Goal: Transaction & Acquisition: Purchase product/service

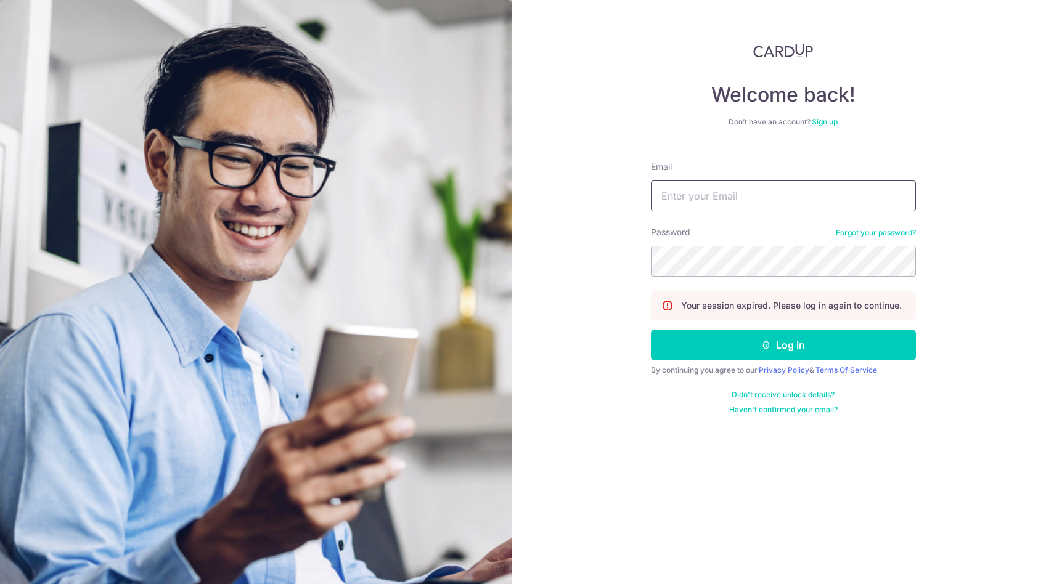
type input "[DOMAIN_NAME][EMAIL_ADDRESS][DOMAIN_NAME]"
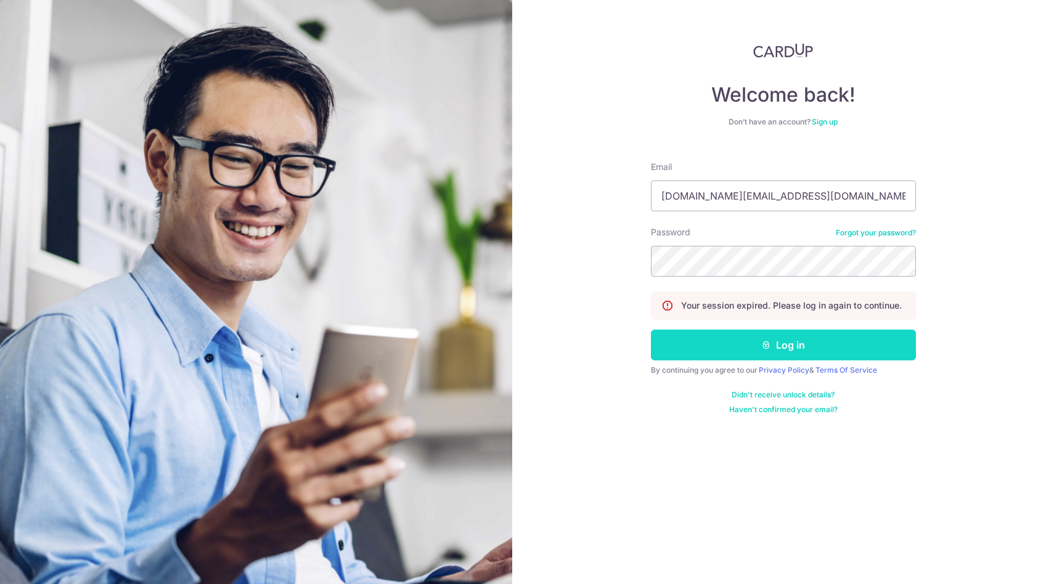
click at [799, 351] on button "Log in" at bounding box center [783, 345] width 265 height 31
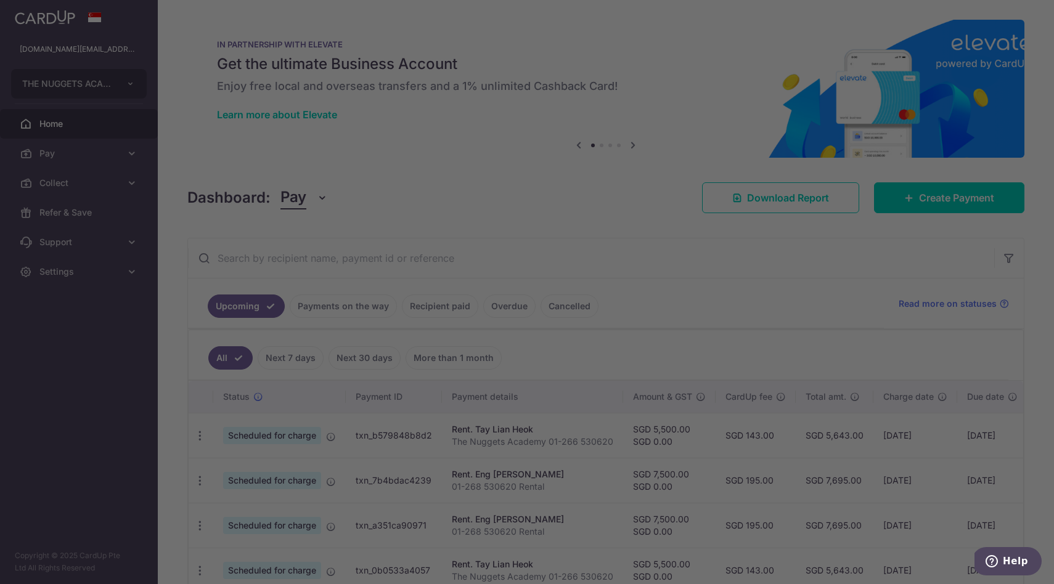
click at [935, 190] on div at bounding box center [532, 295] width 1065 height 590
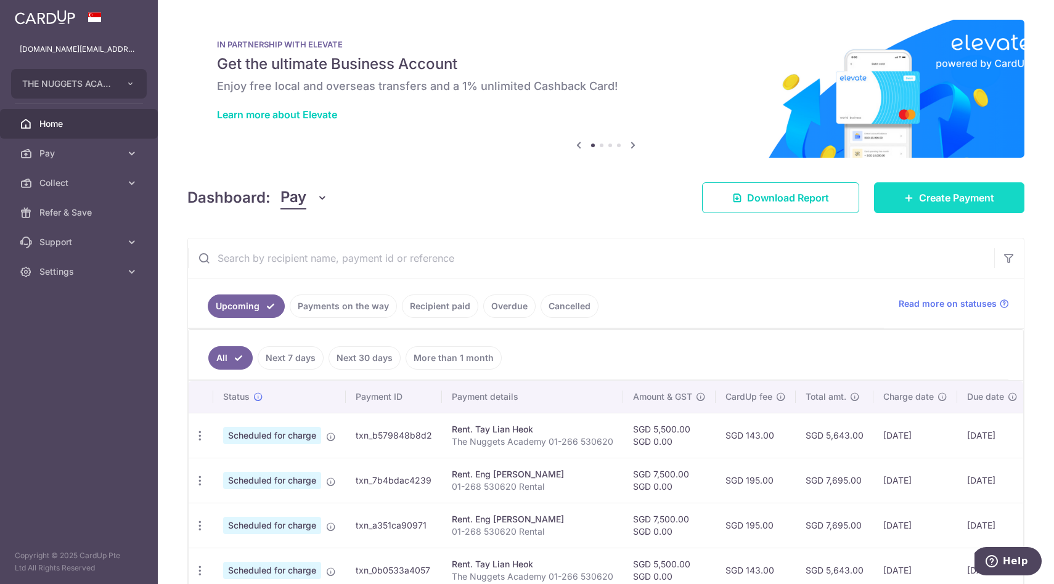
click at [947, 189] on link "Create Payment" at bounding box center [949, 197] width 150 height 31
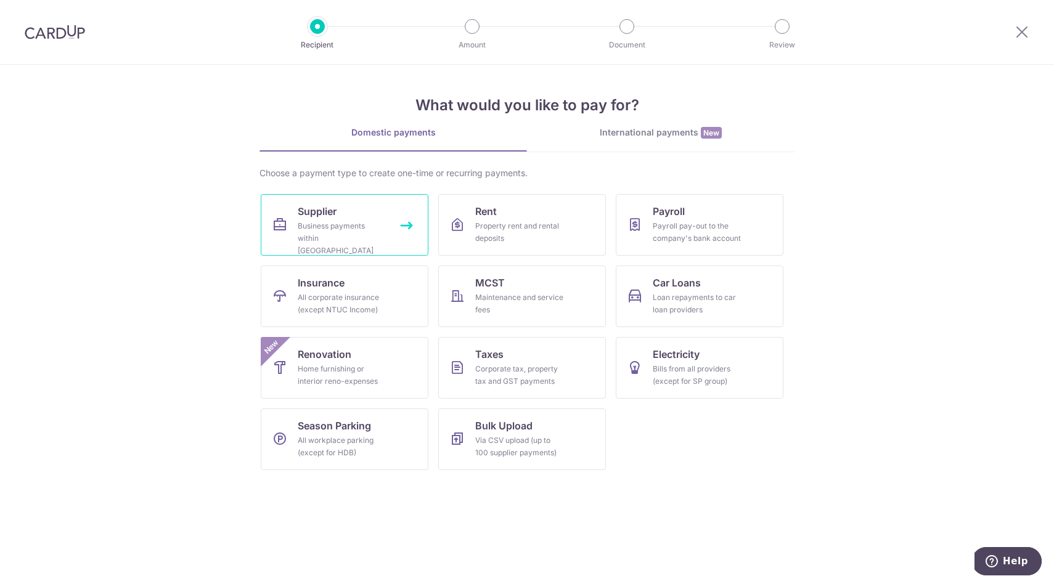
click at [355, 213] on link "Supplier Business payments within Singapore" at bounding box center [345, 225] width 168 height 62
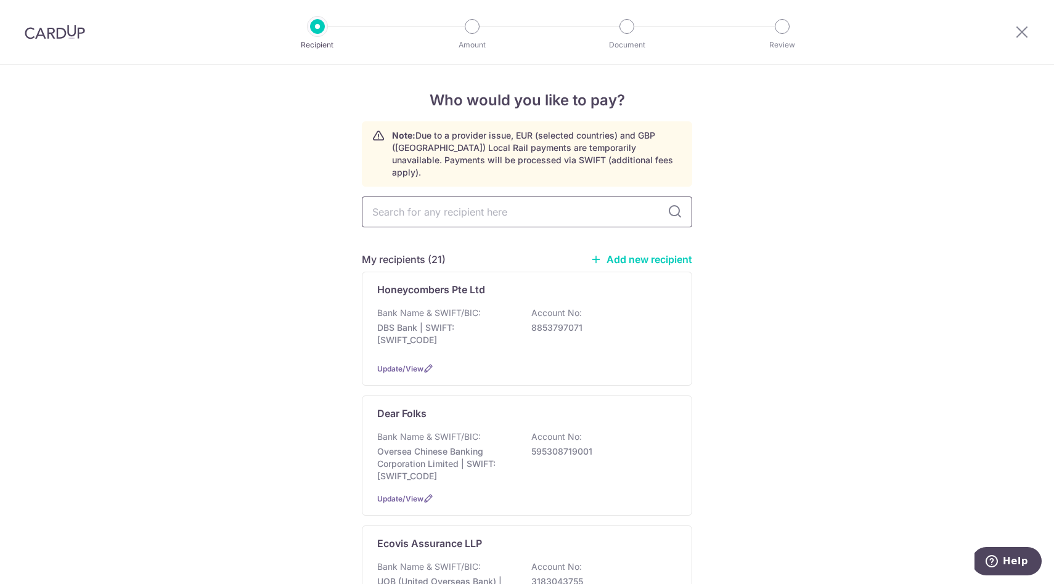
click at [571, 203] on input "text" at bounding box center [527, 212] width 330 height 31
type input "rock"
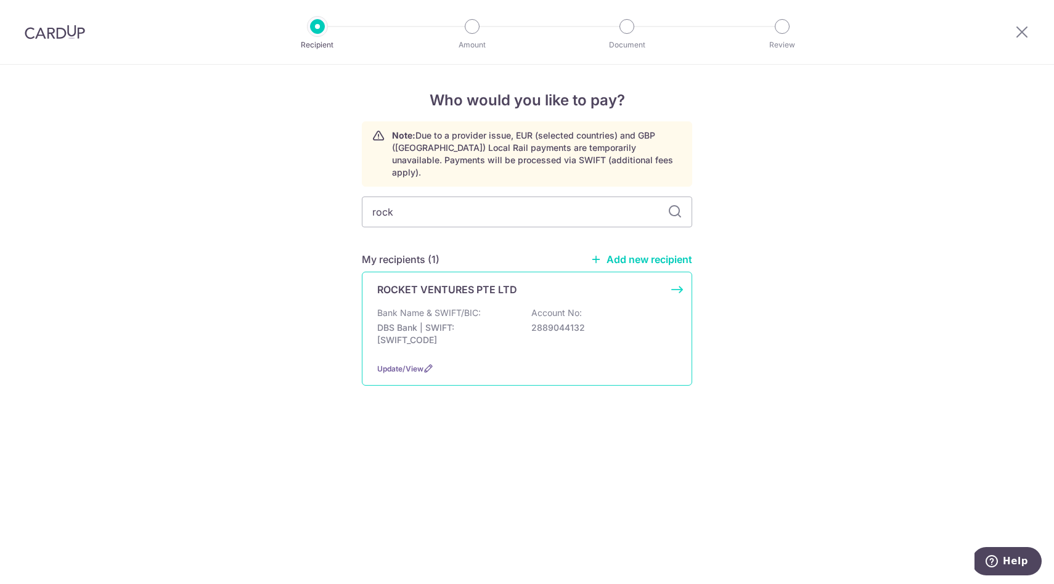
click at [526, 307] on div "Bank Name & SWIFT/BIC: DBS Bank | SWIFT: DBSSSGSGXXX Account No: 2889044132" at bounding box center [527, 330] width 300 height 46
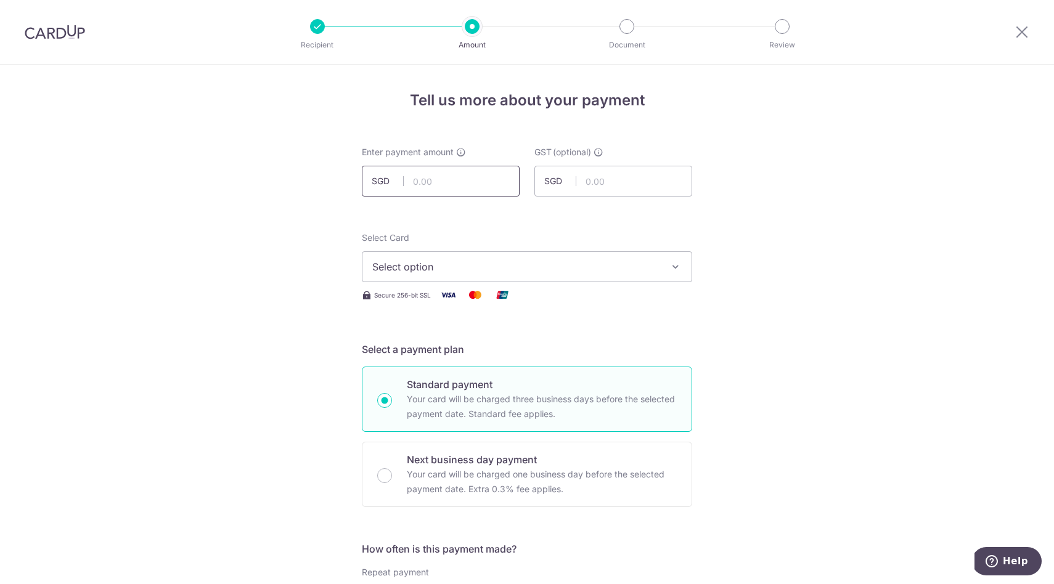
click at [472, 180] on input "text" at bounding box center [441, 181] width 158 height 31
type input "600.00"
click at [401, 258] on button "Select option" at bounding box center [527, 267] width 330 height 31
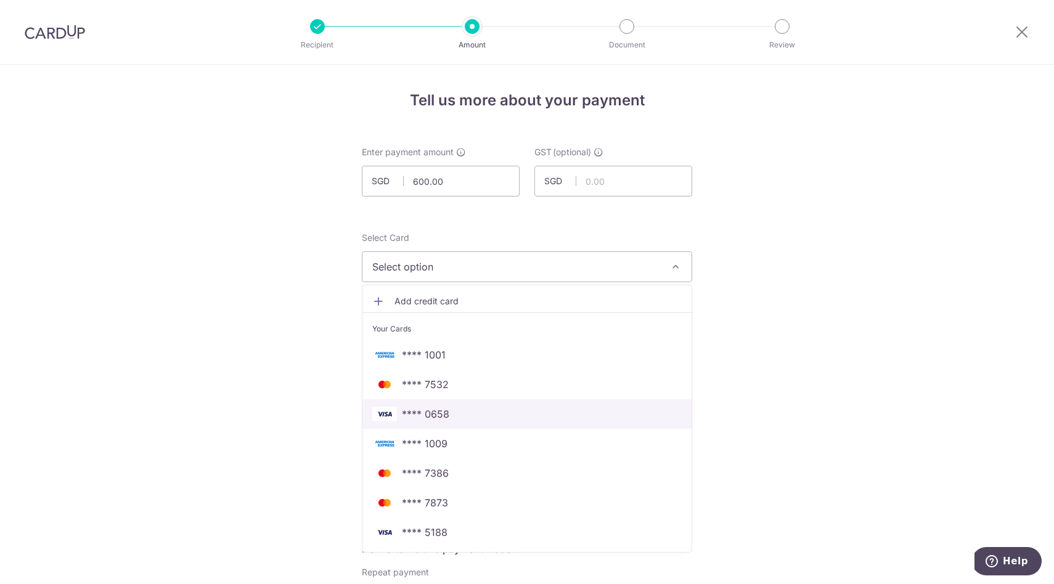
click at [546, 411] on span "**** 0658" at bounding box center [526, 414] width 309 height 15
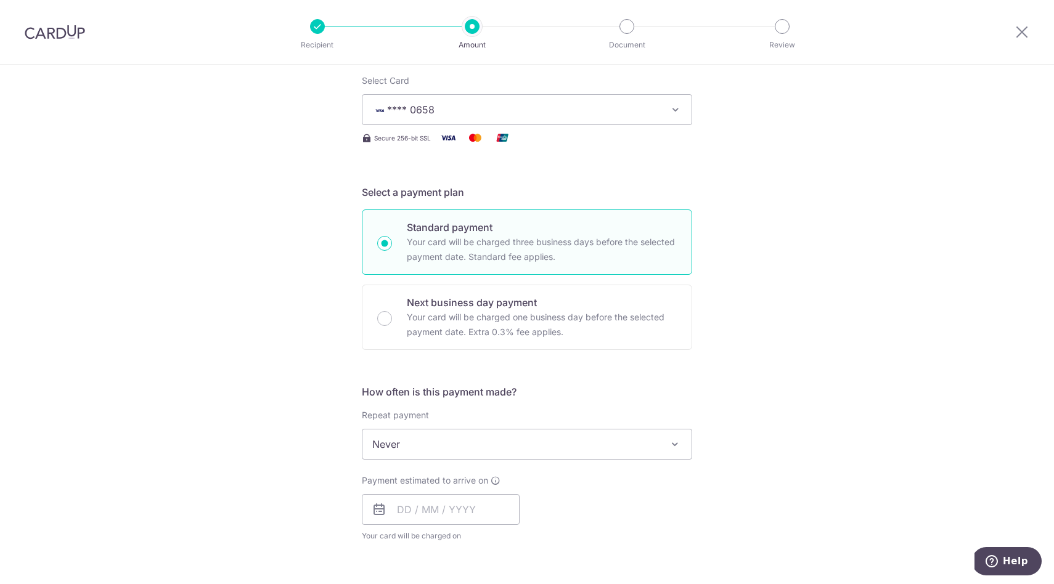
scroll to position [203, 0]
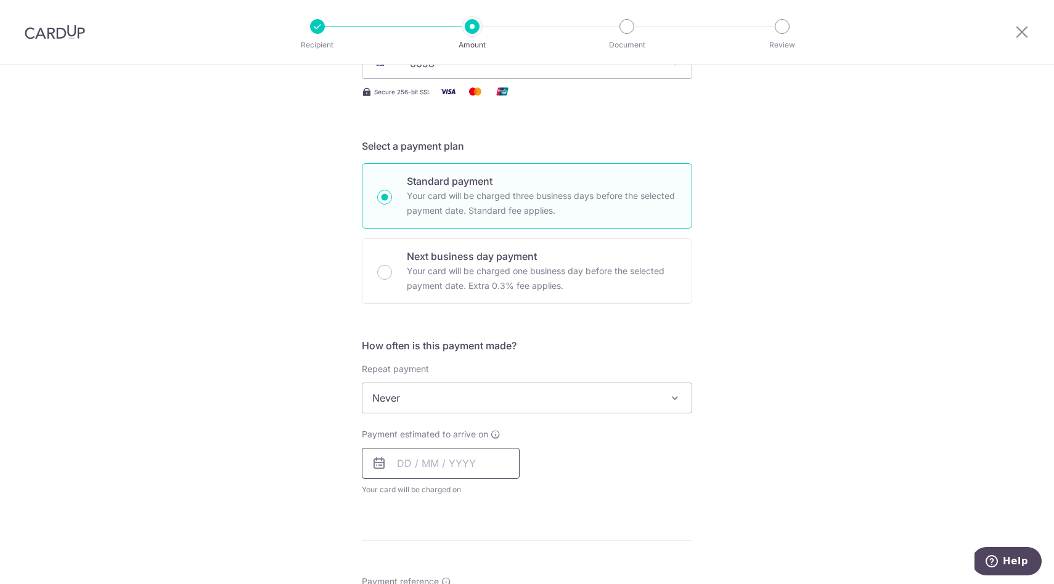
click at [459, 464] on input "text" at bounding box center [441, 463] width 158 height 31
click at [485, 573] on link "9" at bounding box center [486, 576] width 20 height 20
type input "09/10/2025"
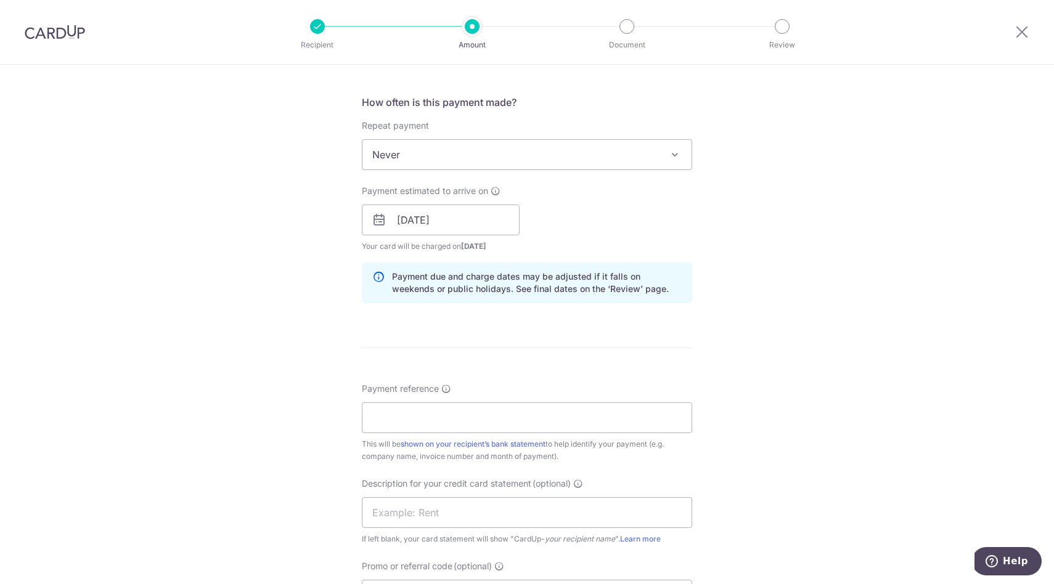
scroll to position [462, 0]
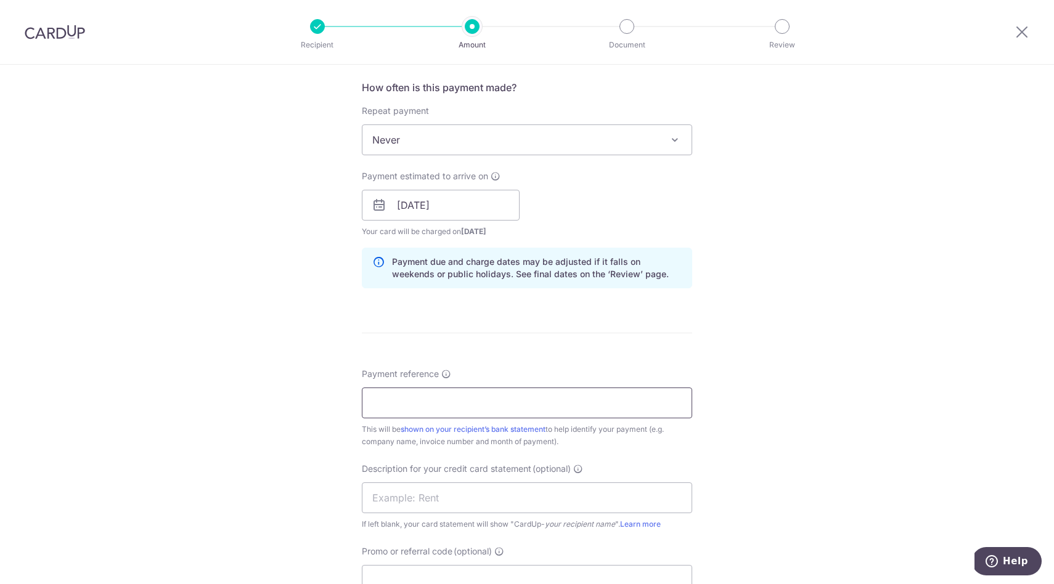
click at [486, 403] on input "Payment reference" at bounding box center [527, 403] width 330 height 31
type input "6"
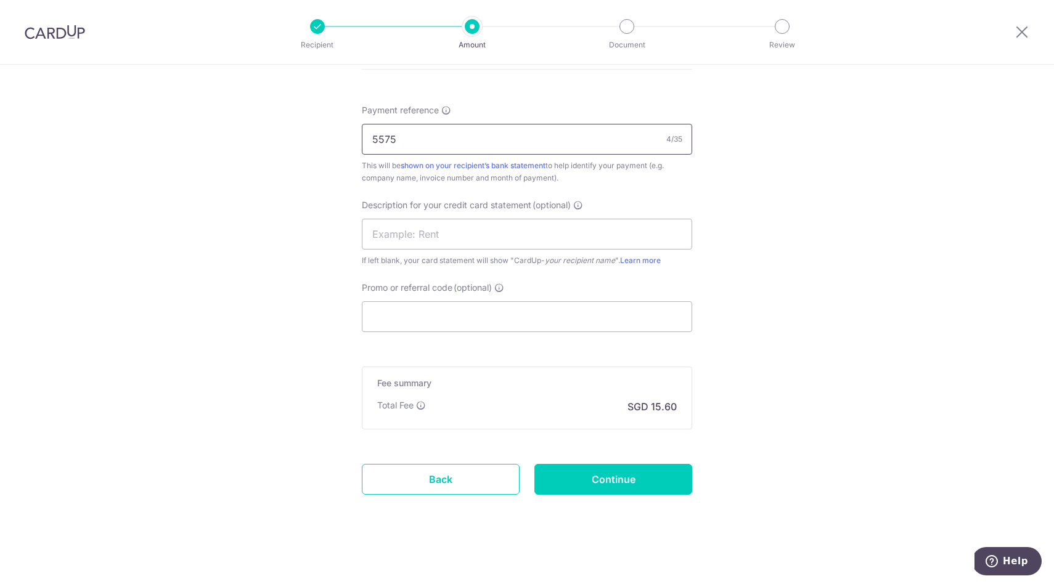
scroll to position [729, 0]
type input "5575"
click at [634, 475] on input "Continue" at bounding box center [613, 476] width 158 height 31
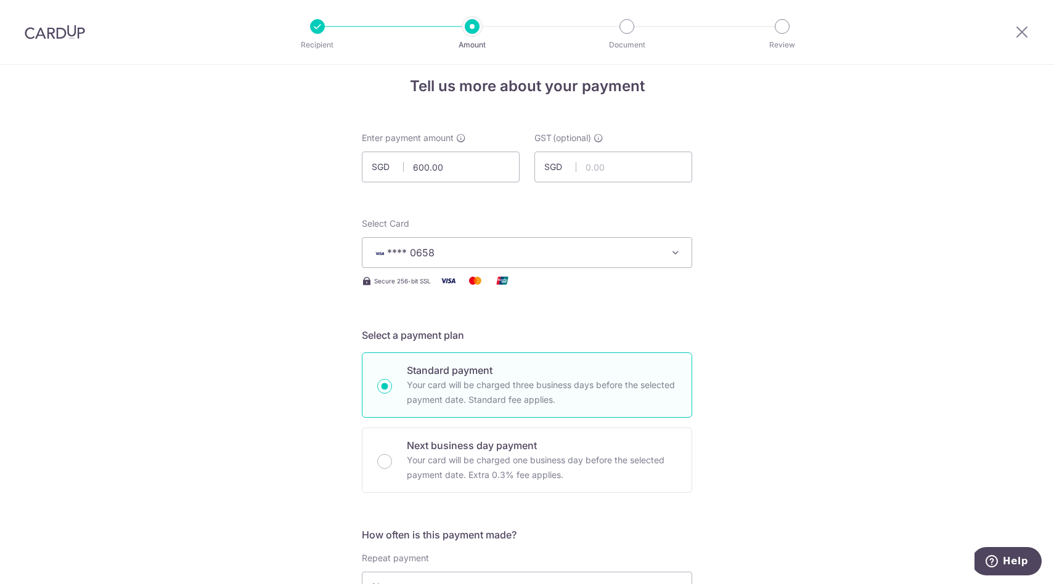
scroll to position [0, 0]
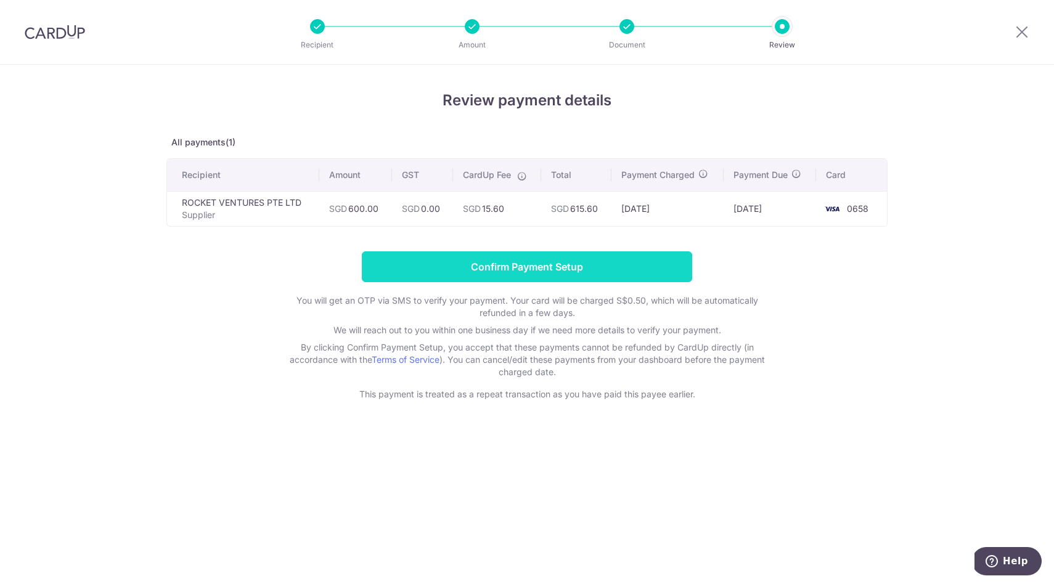
click at [612, 266] on input "Confirm Payment Setup" at bounding box center [527, 267] width 330 height 31
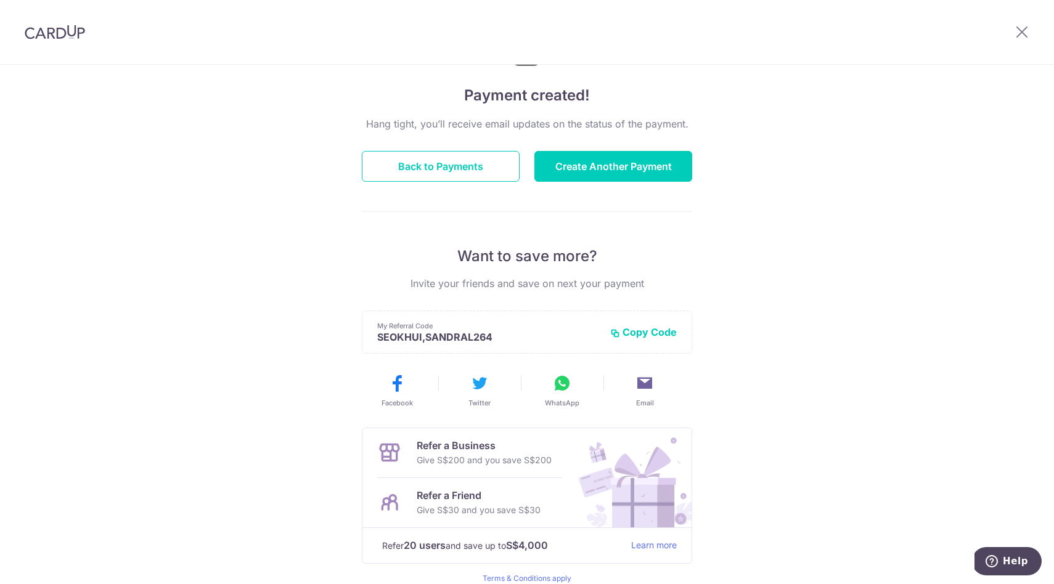
scroll to position [111, 0]
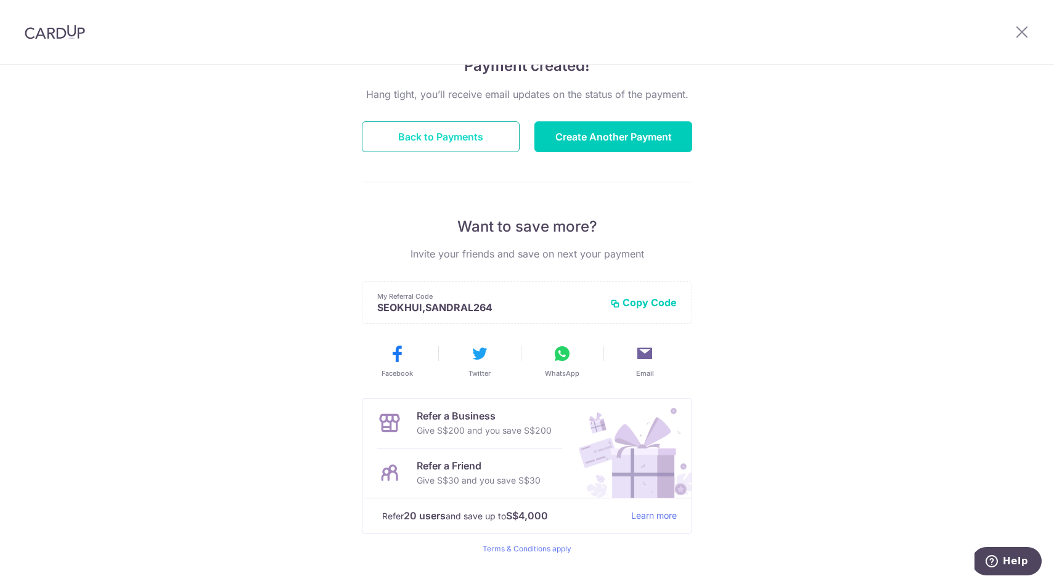
click at [467, 133] on button "Back to Payments" at bounding box center [441, 136] width 158 height 31
